Goal: Task Accomplishment & Management: Manage account settings

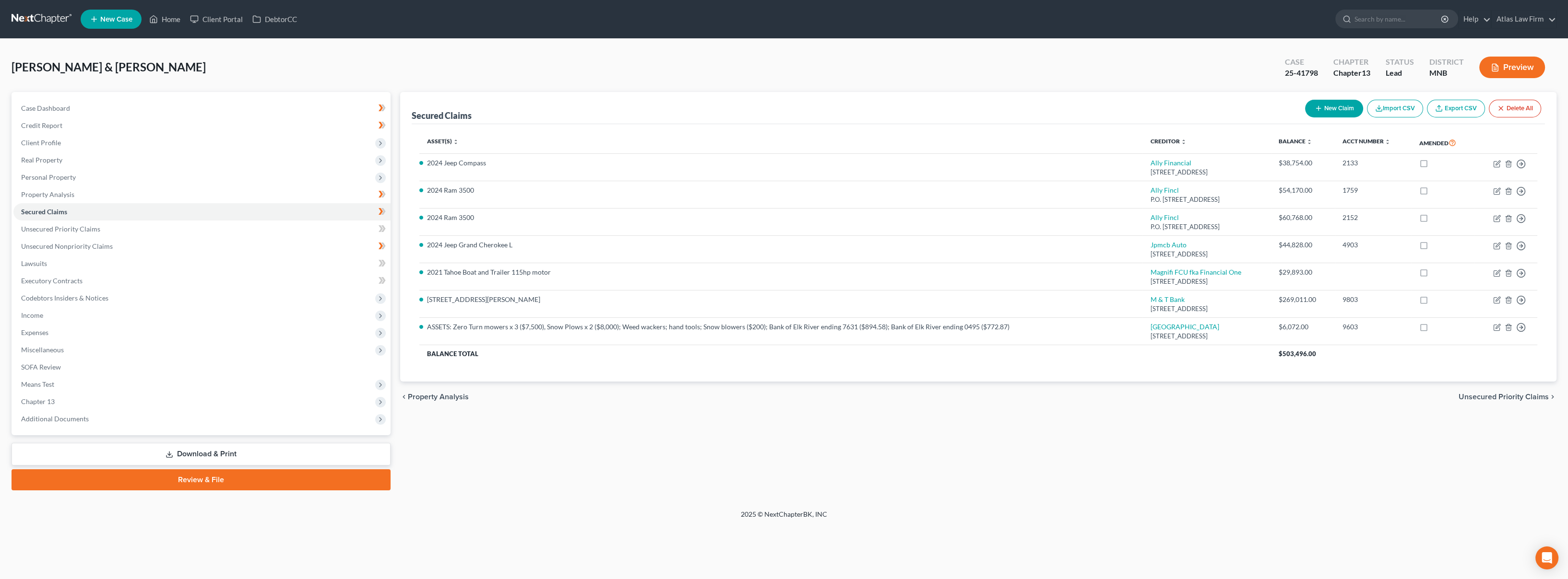
click at [1500, 70] on button "Preview" at bounding box center [1512, 67] width 66 height 21
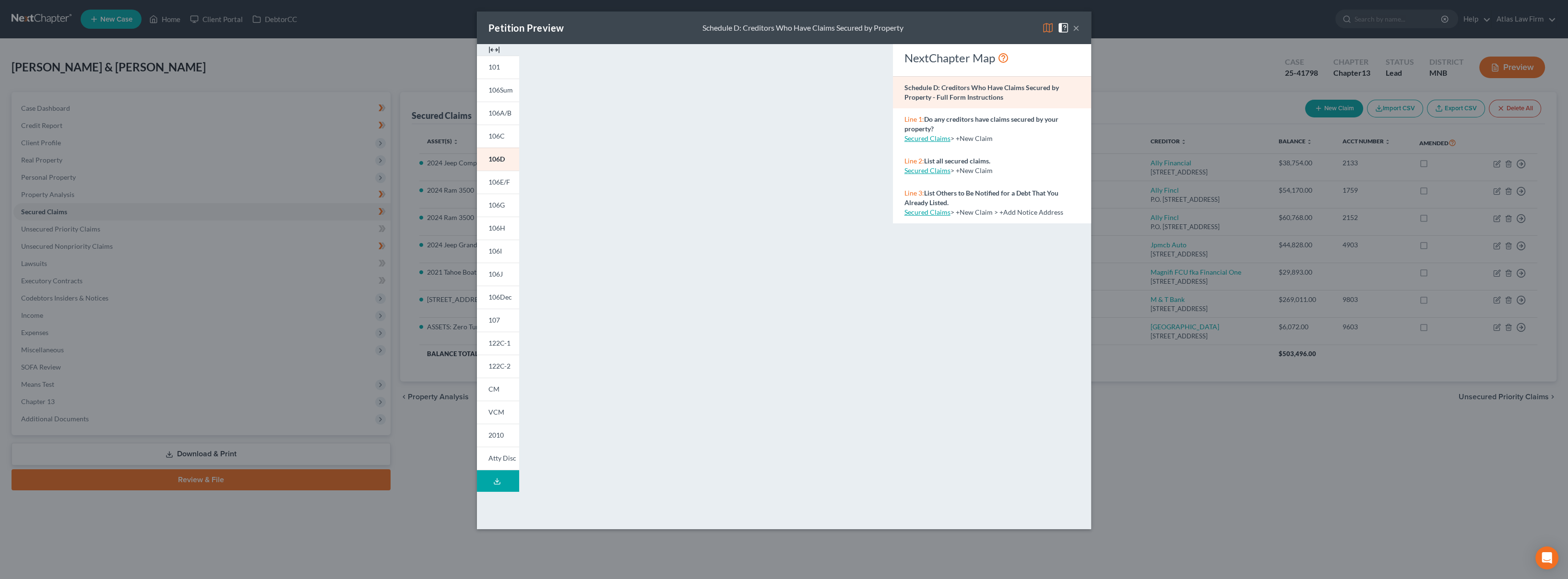
click at [1046, 25] on img at bounding box center [1048, 27] width 12 height 12
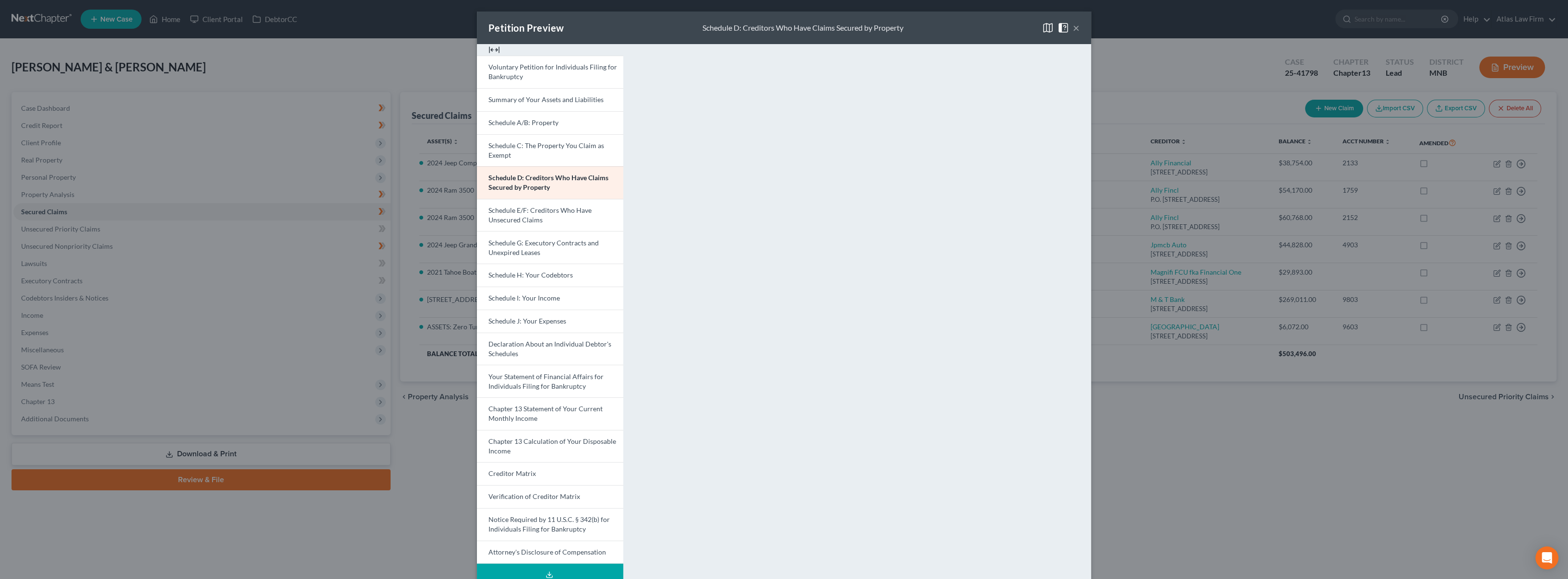
click at [545, 300] on span "Schedule I: Your Income" at bounding box center [523, 297] width 71 height 8
click at [1073, 28] on button "×" at bounding box center [1076, 27] width 7 height 12
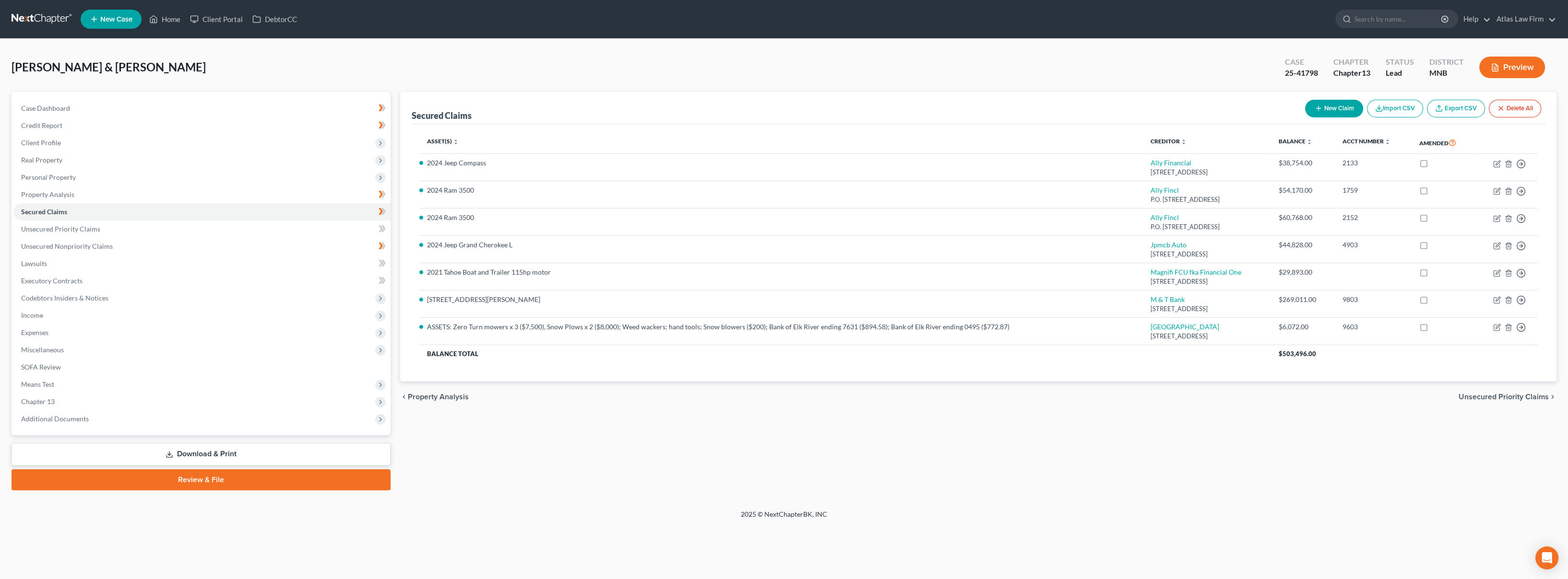
click at [117, 420] on span "Additional Documents" at bounding box center [202, 419] width 377 height 17
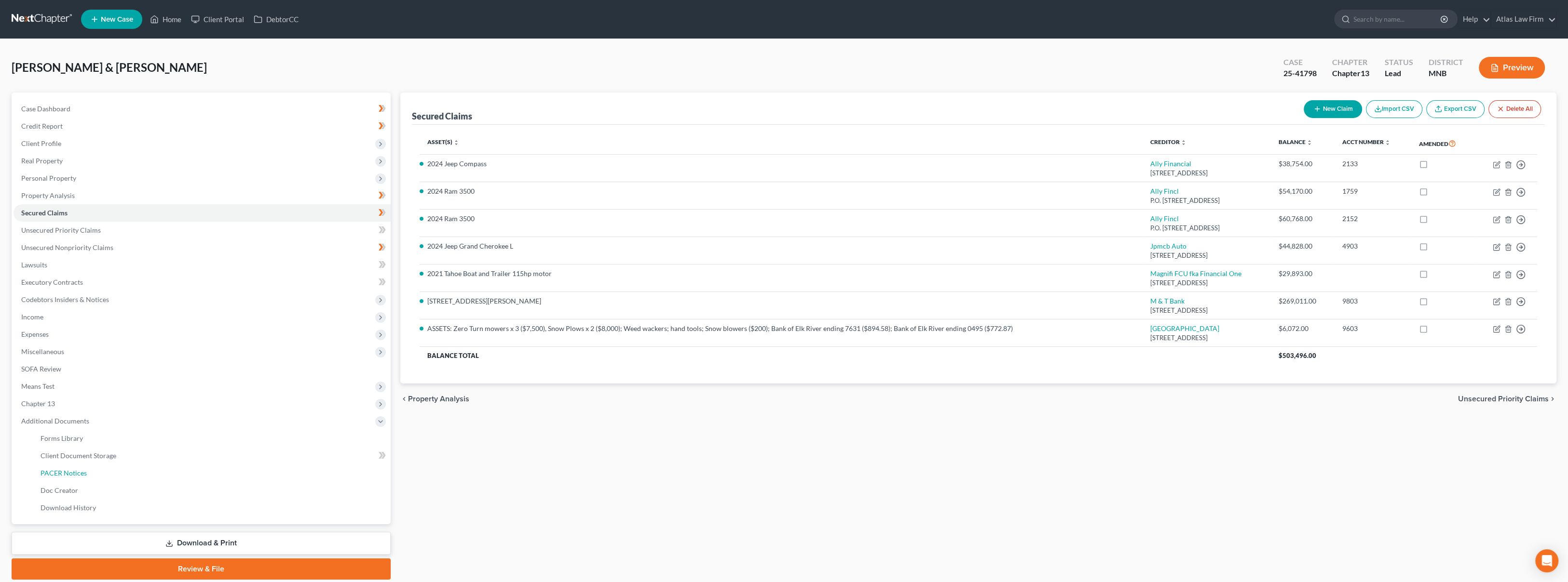
click at [122, 470] on link "PACER Notices" at bounding box center [212, 473] width 358 height 17
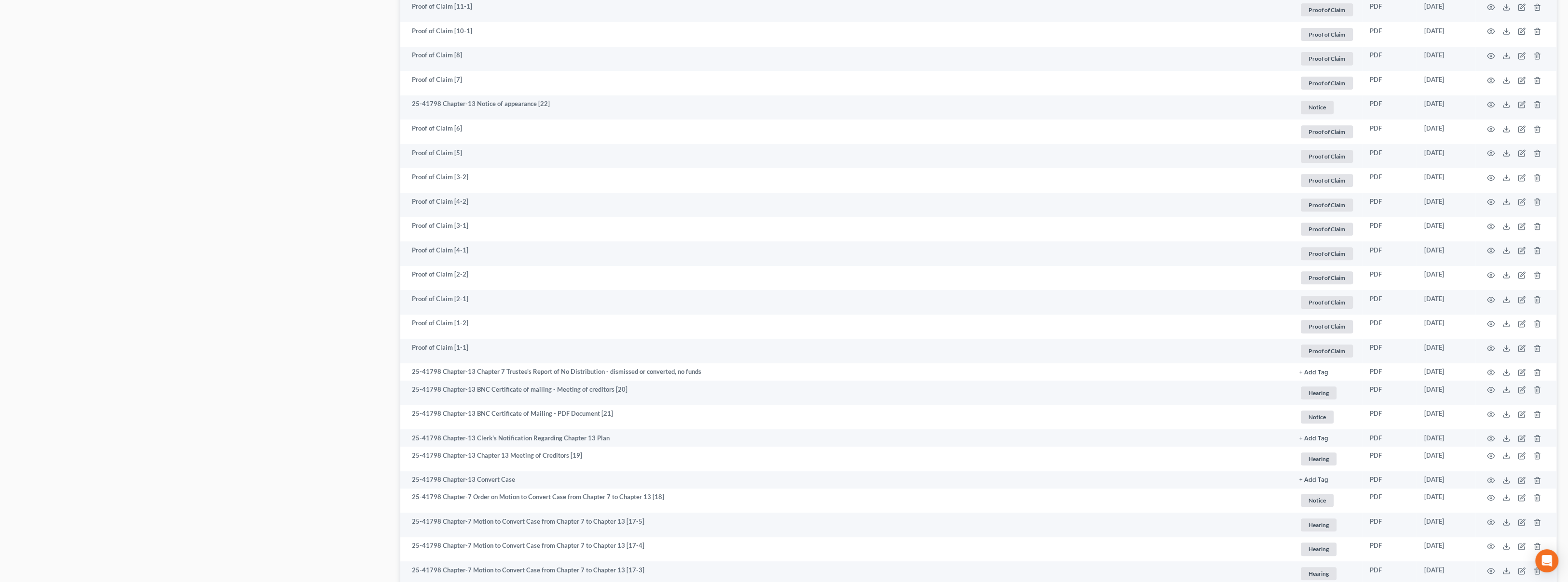
scroll to position [589, 0]
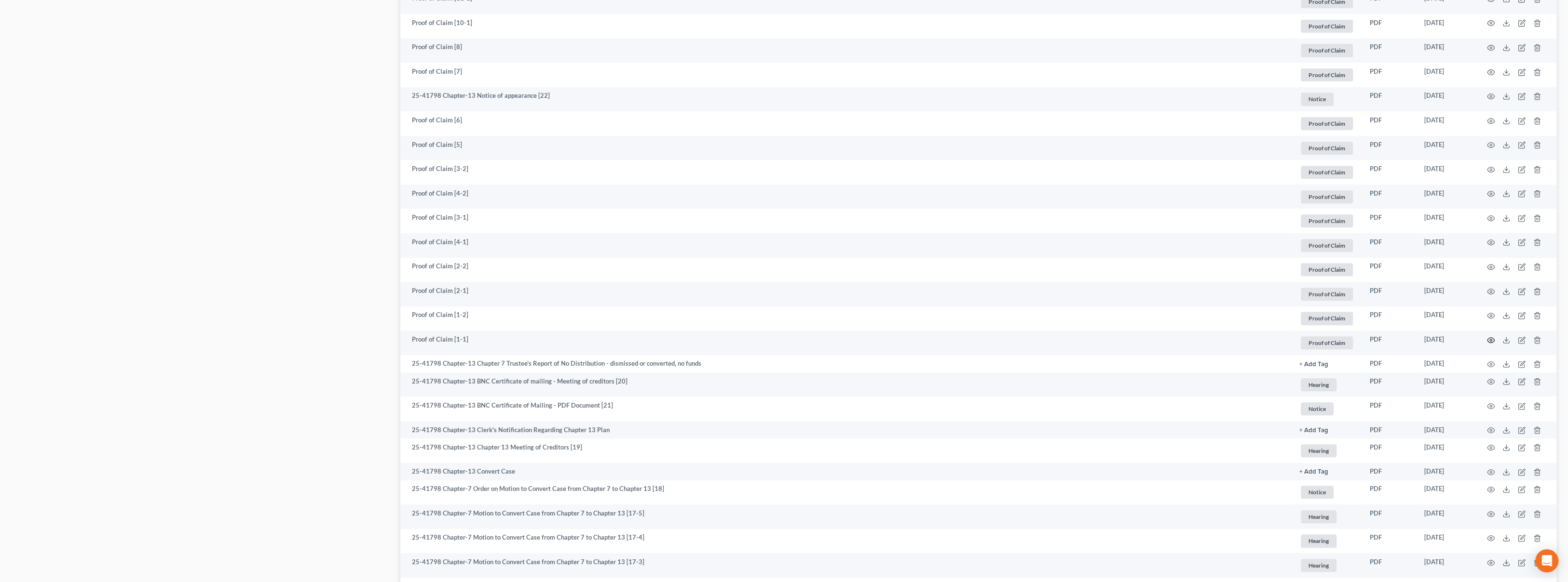
click at [1487, 341] on icon "button" at bounding box center [1490, 340] width 8 height 8
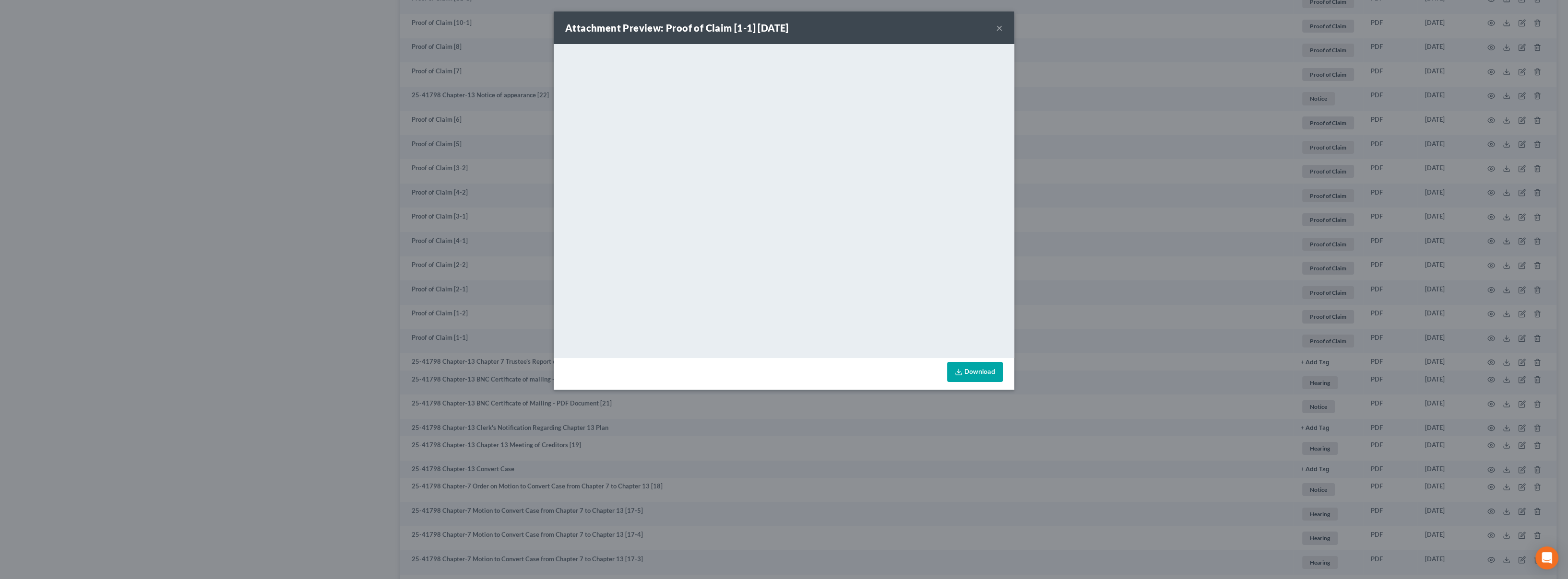
click at [1001, 28] on button "×" at bounding box center [999, 27] width 7 height 12
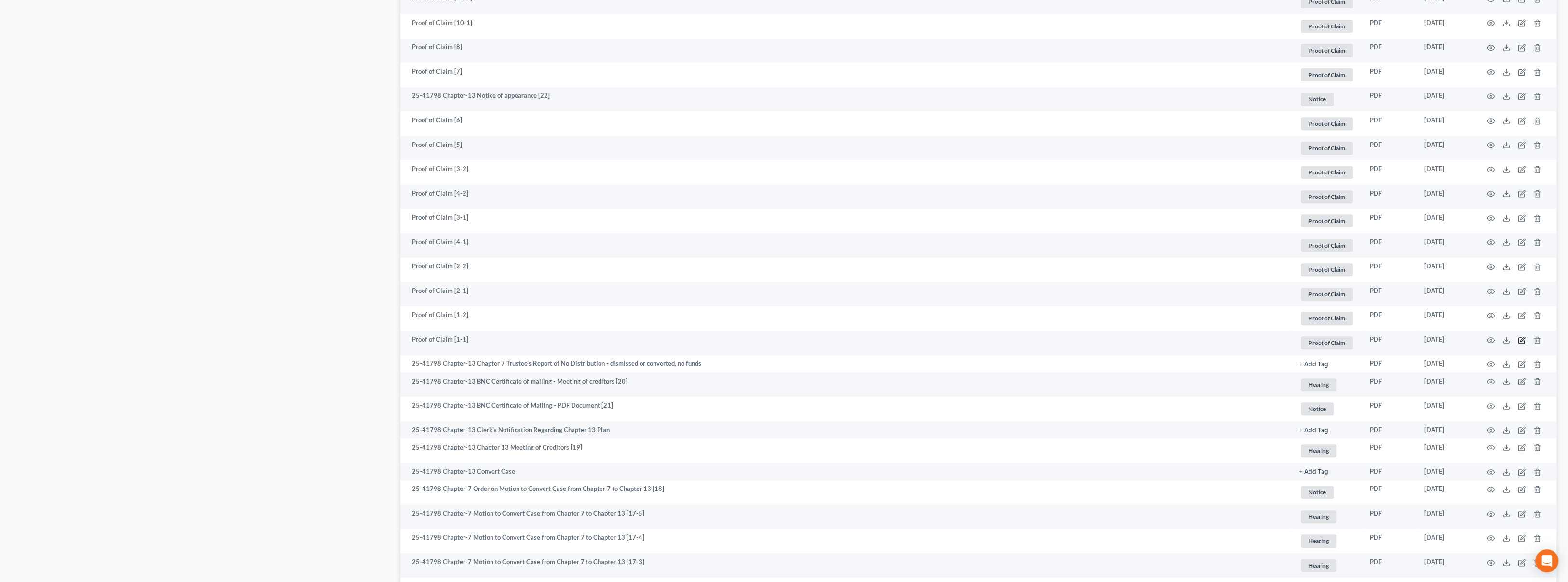
click at [1520, 337] on icon "button" at bounding box center [1520, 340] width 6 height 6
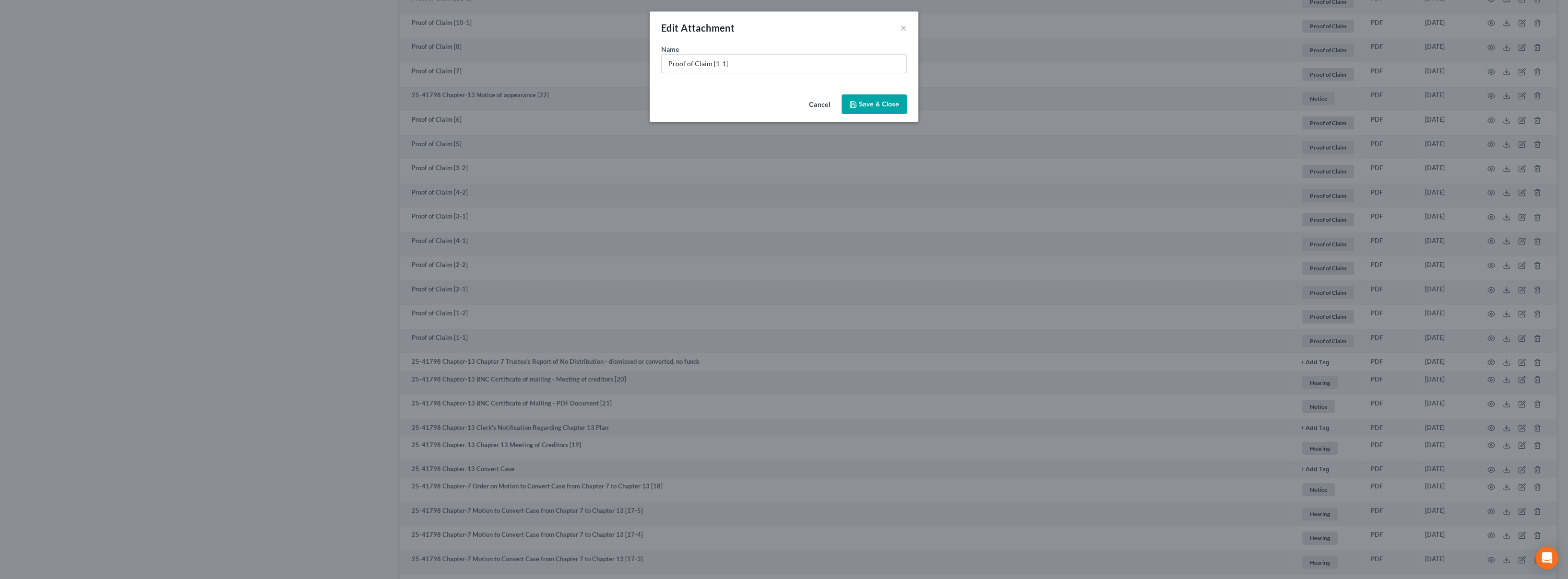
click at [764, 66] on input "Proof of Claim [1-1]" at bounding box center [784, 64] width 245 height 18
type input "Proof of Claim [1-1] UNSEC - Trustone"
click at [861, 100] on span "Save & Close" at bounding box center [879, 104] width 40 height 8
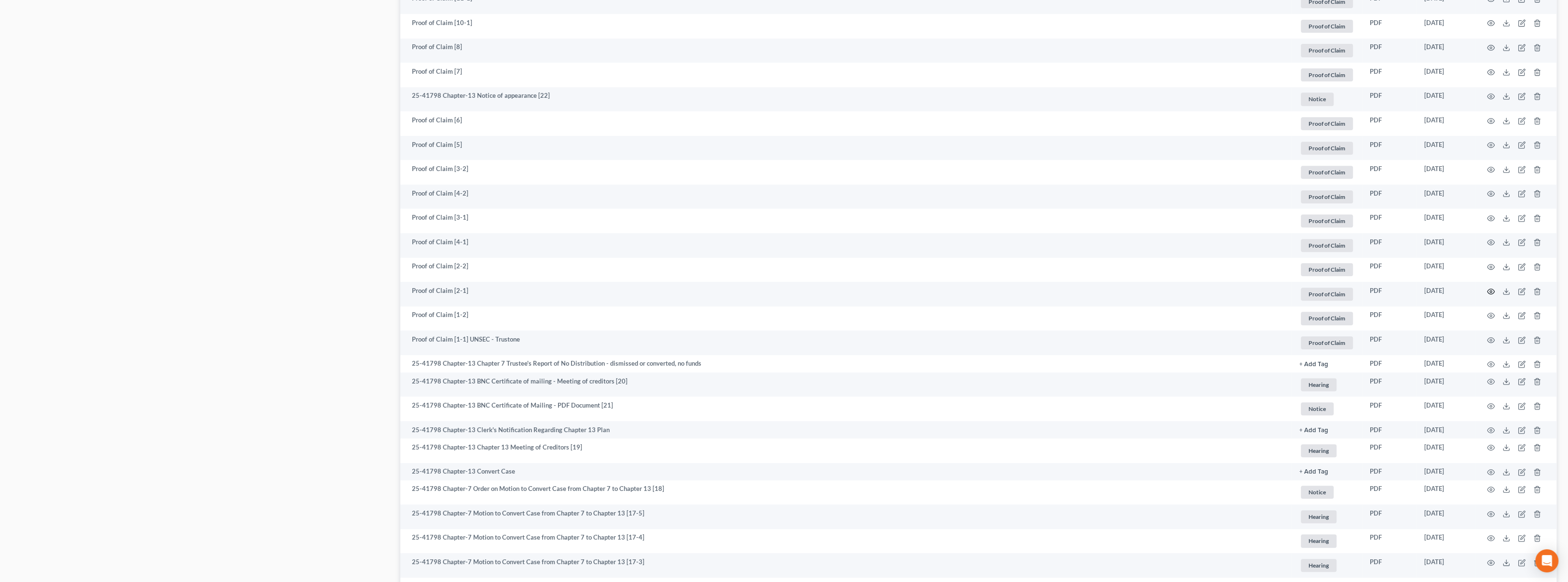
click at [1488, 290] on icon "button" at bounding box center [1490, 292] width 8 height 8
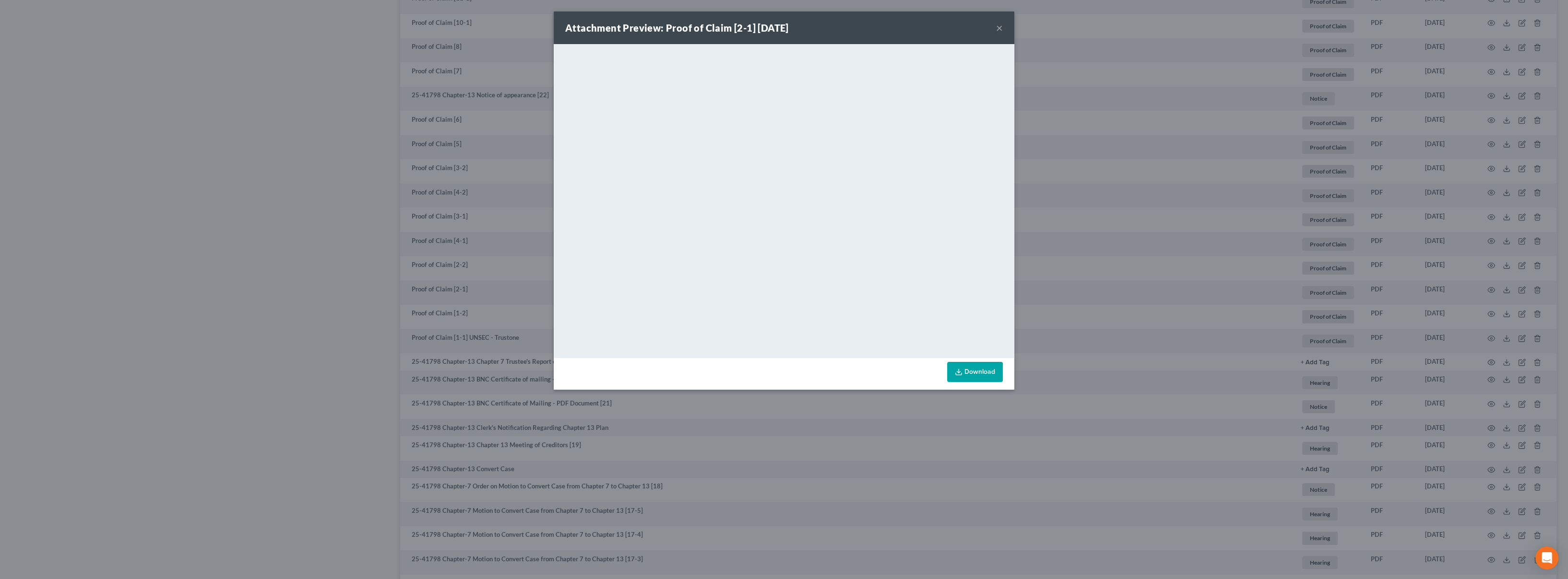
click at [1001, 28] on button "×" at bounding box center [999, 27] width 7 height 12
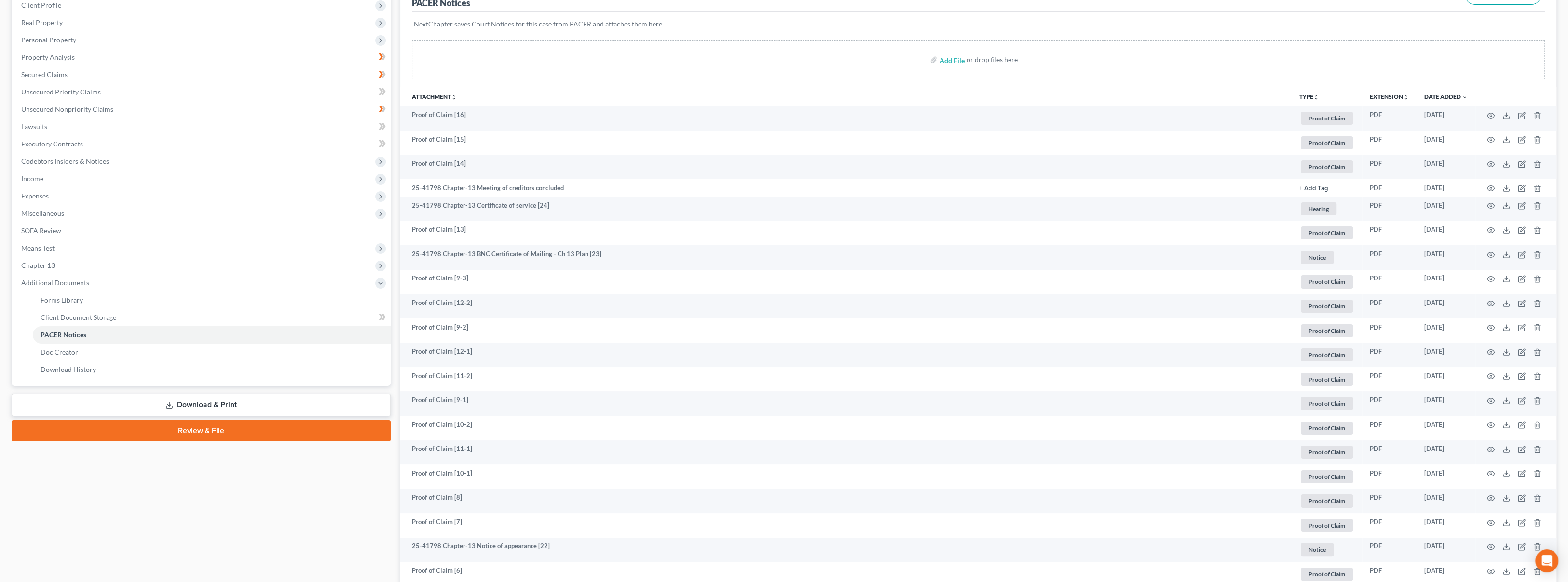
scroll to position [0, 0]
